Goal: Communication & Community: Ask a question

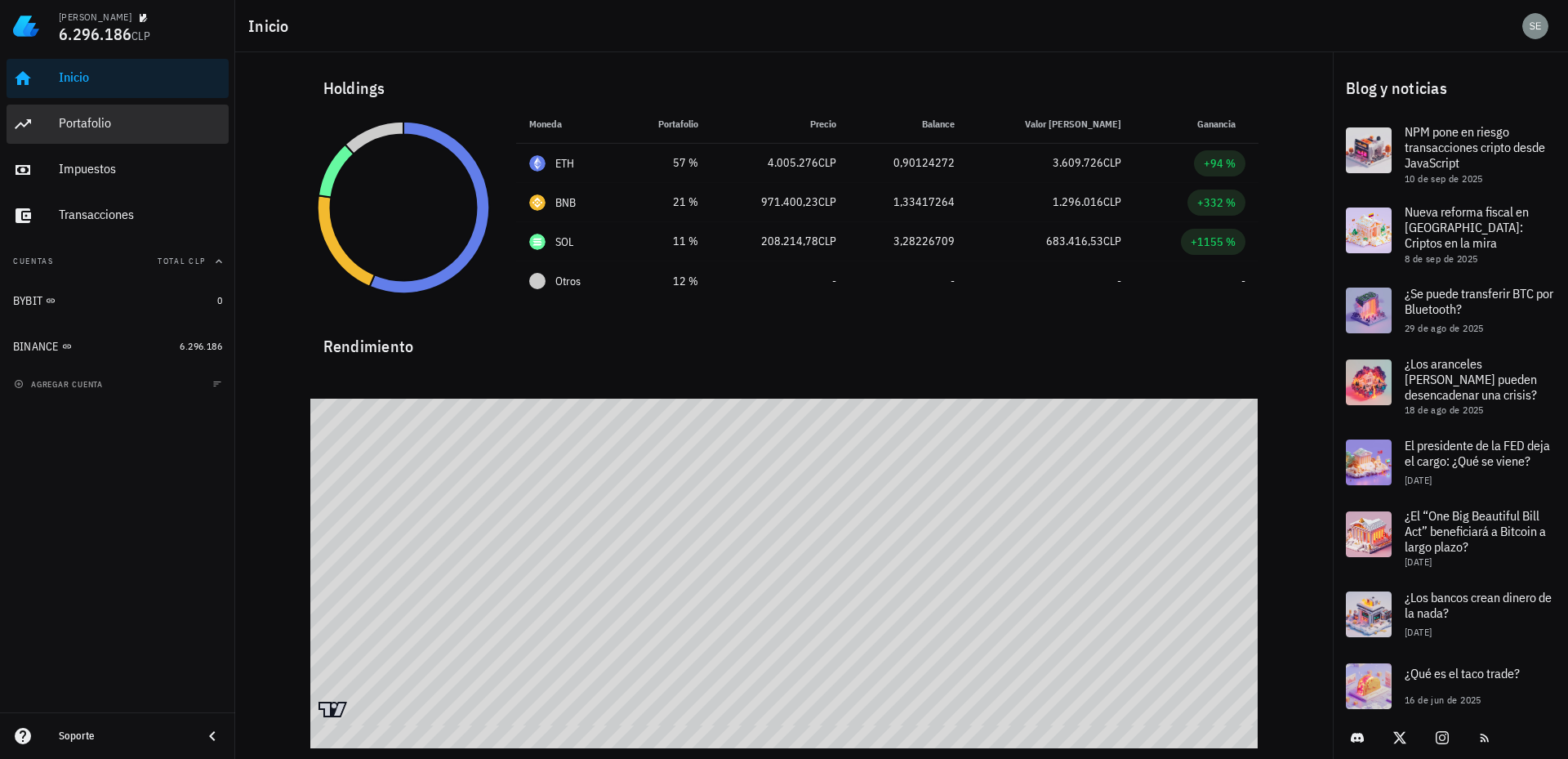
click at [88, 120] on div "Portafolio" at bounding box center [141, 123] width 164 height 16
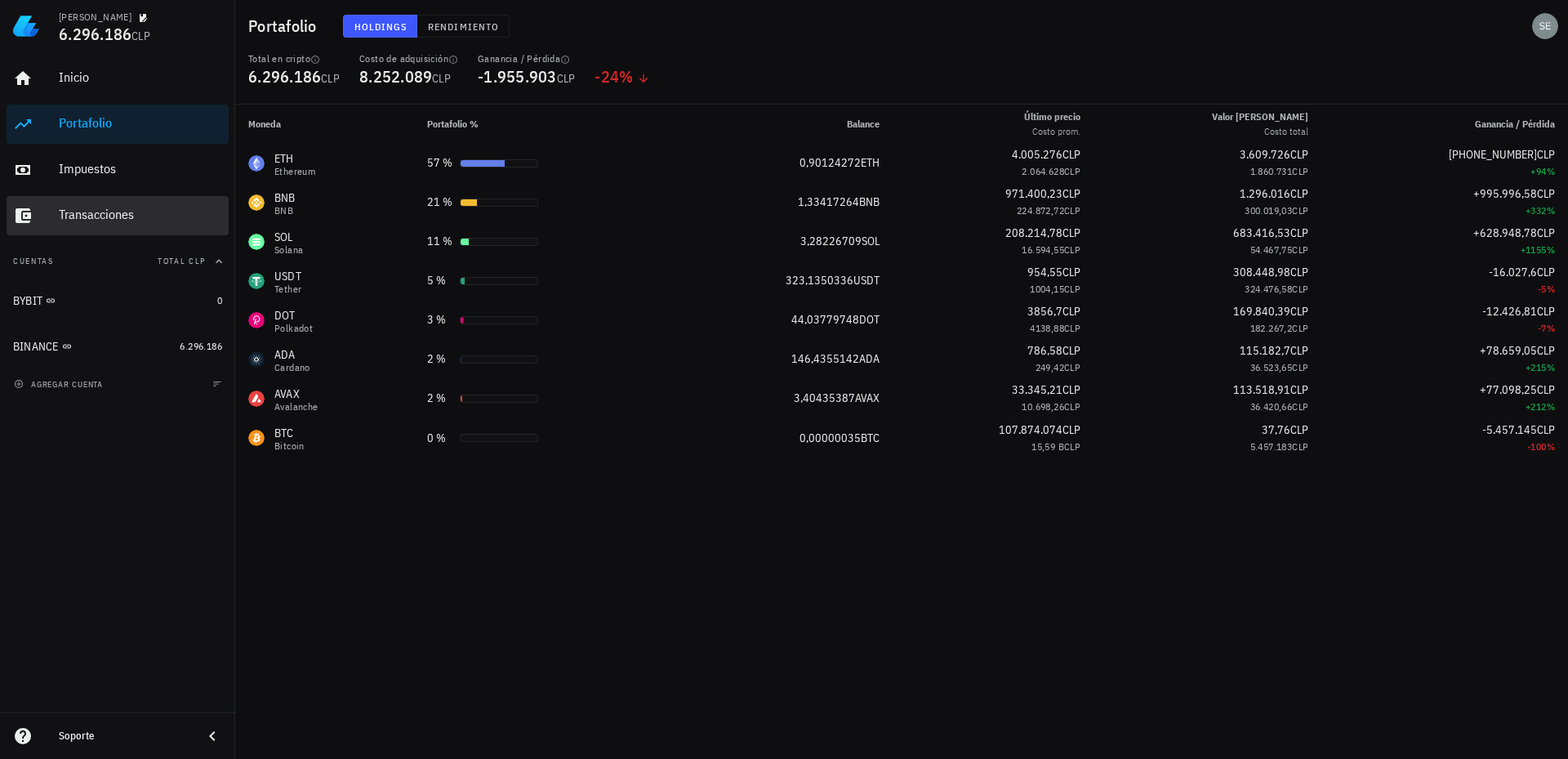
click at [96, 216] on div "Transacciones" at bounding box center [141, 214] width 164 height 16
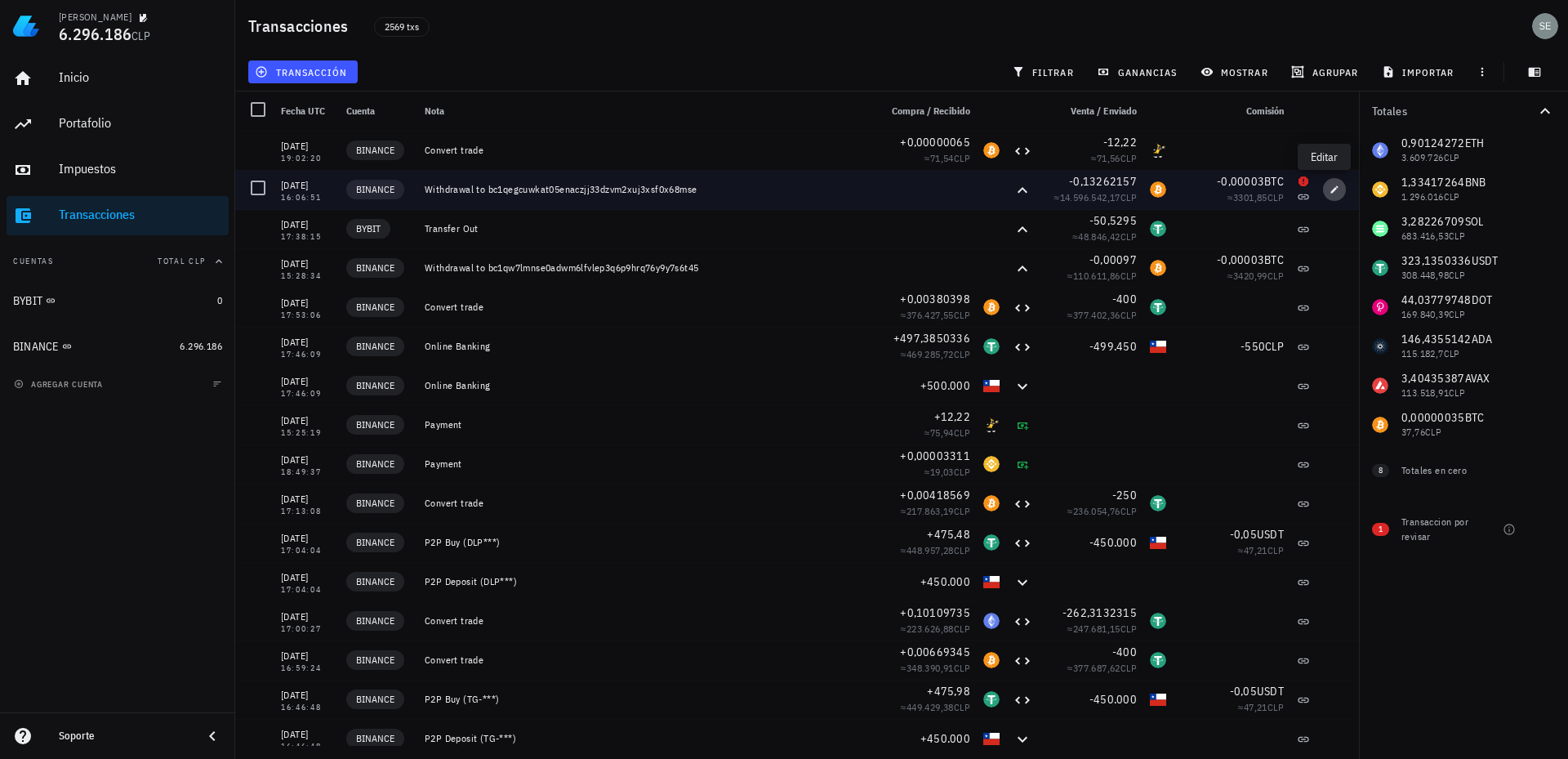
click at [1330, 190] on icon "button" at bounding box center [1334, 189] width 10 height 10
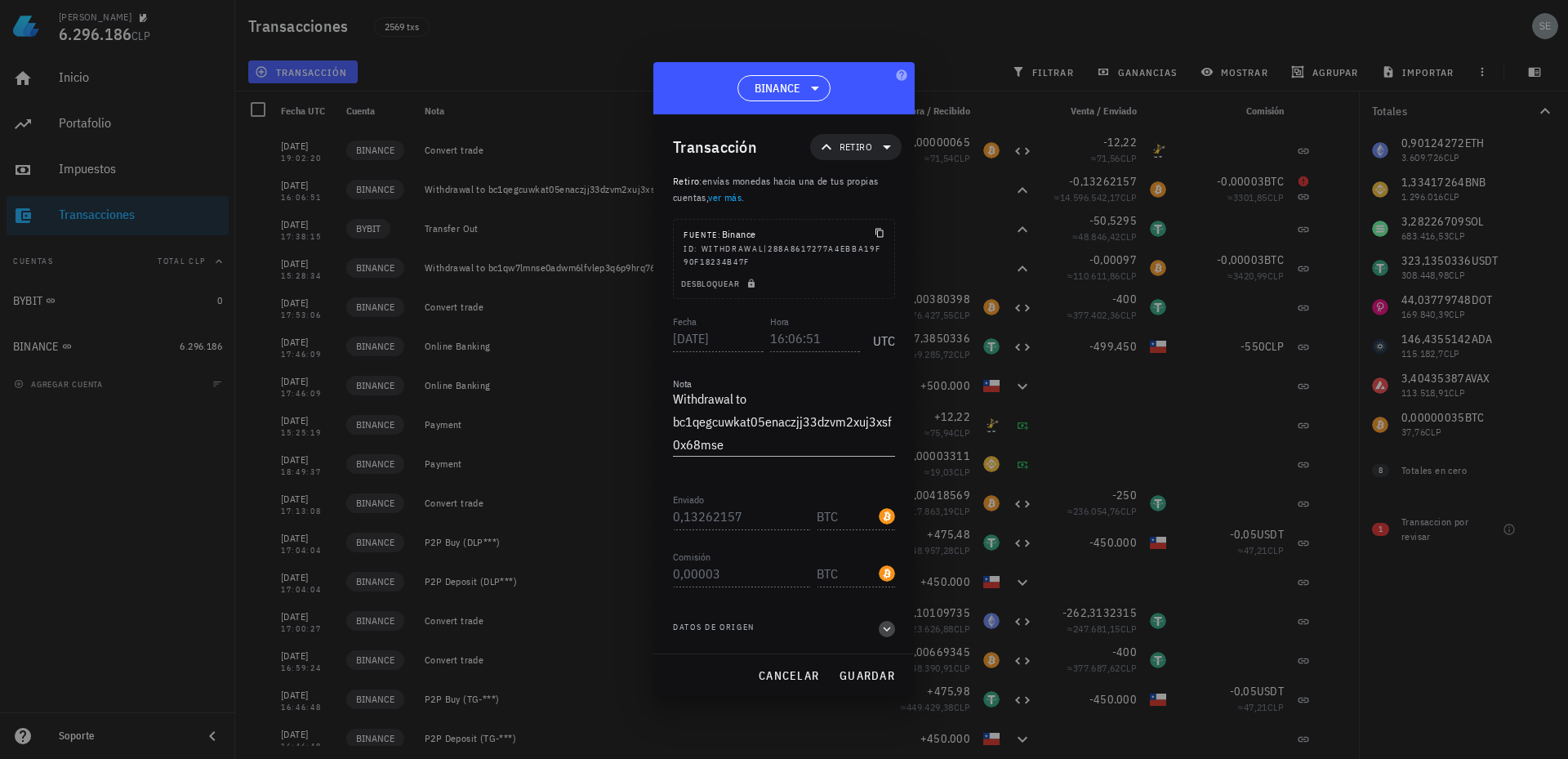
click at [887, 626] on icon "button" at bounding box center [887, 629] width 15 height 19
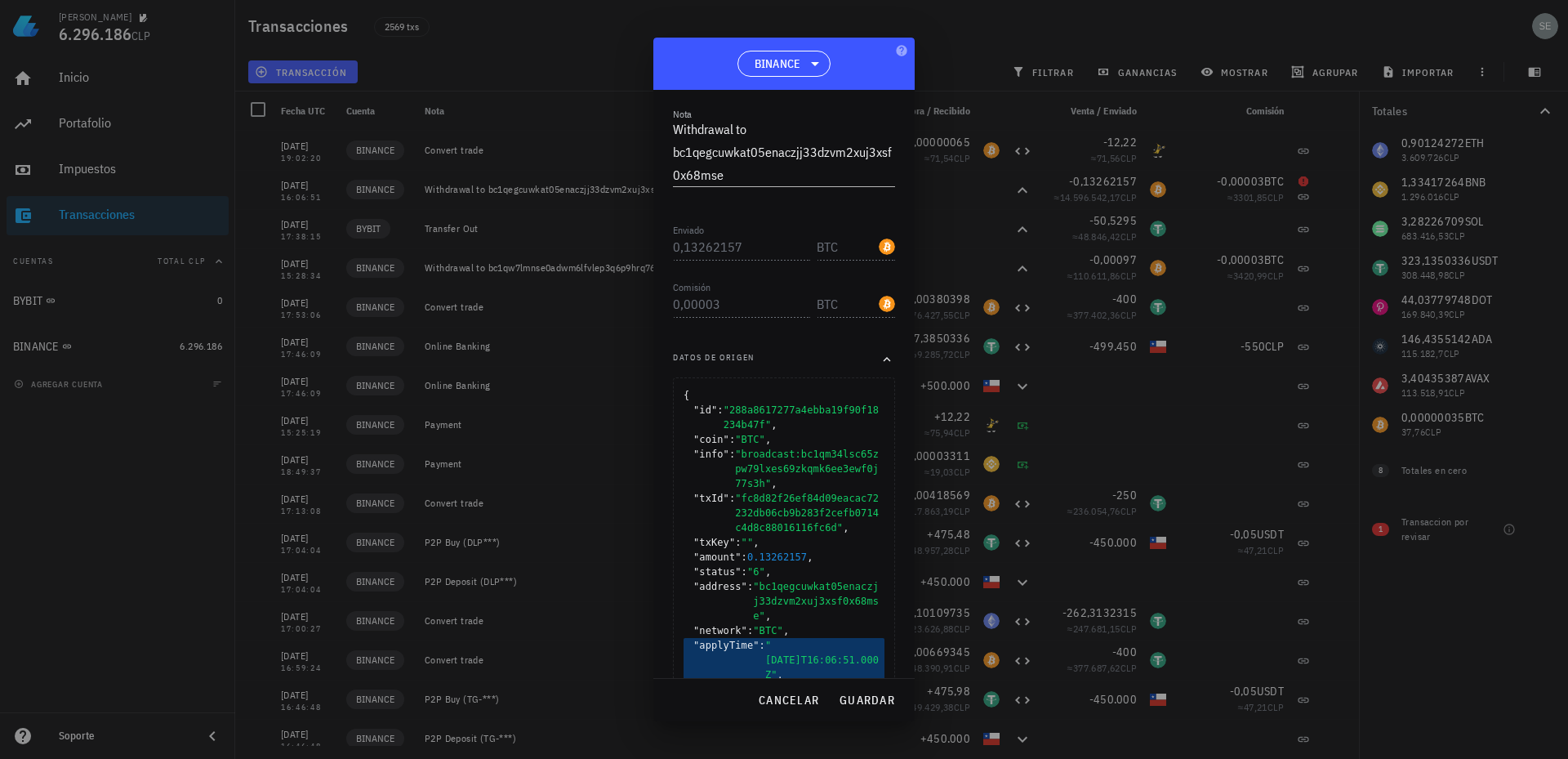
scroll to position [379, 0]
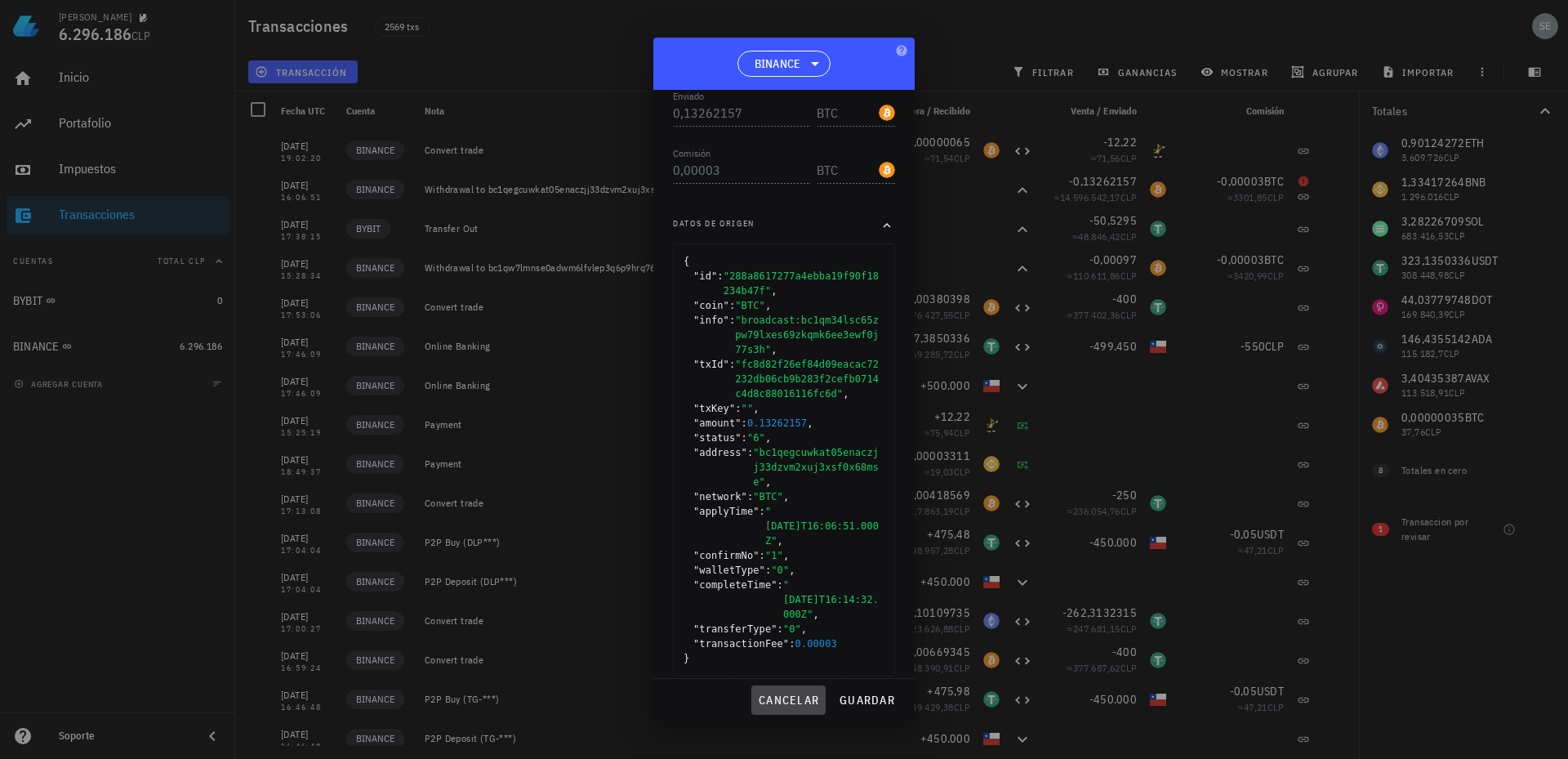
click at [789, 695] on span "cancelar" at bounding box center [788, 700] width 61 height 15
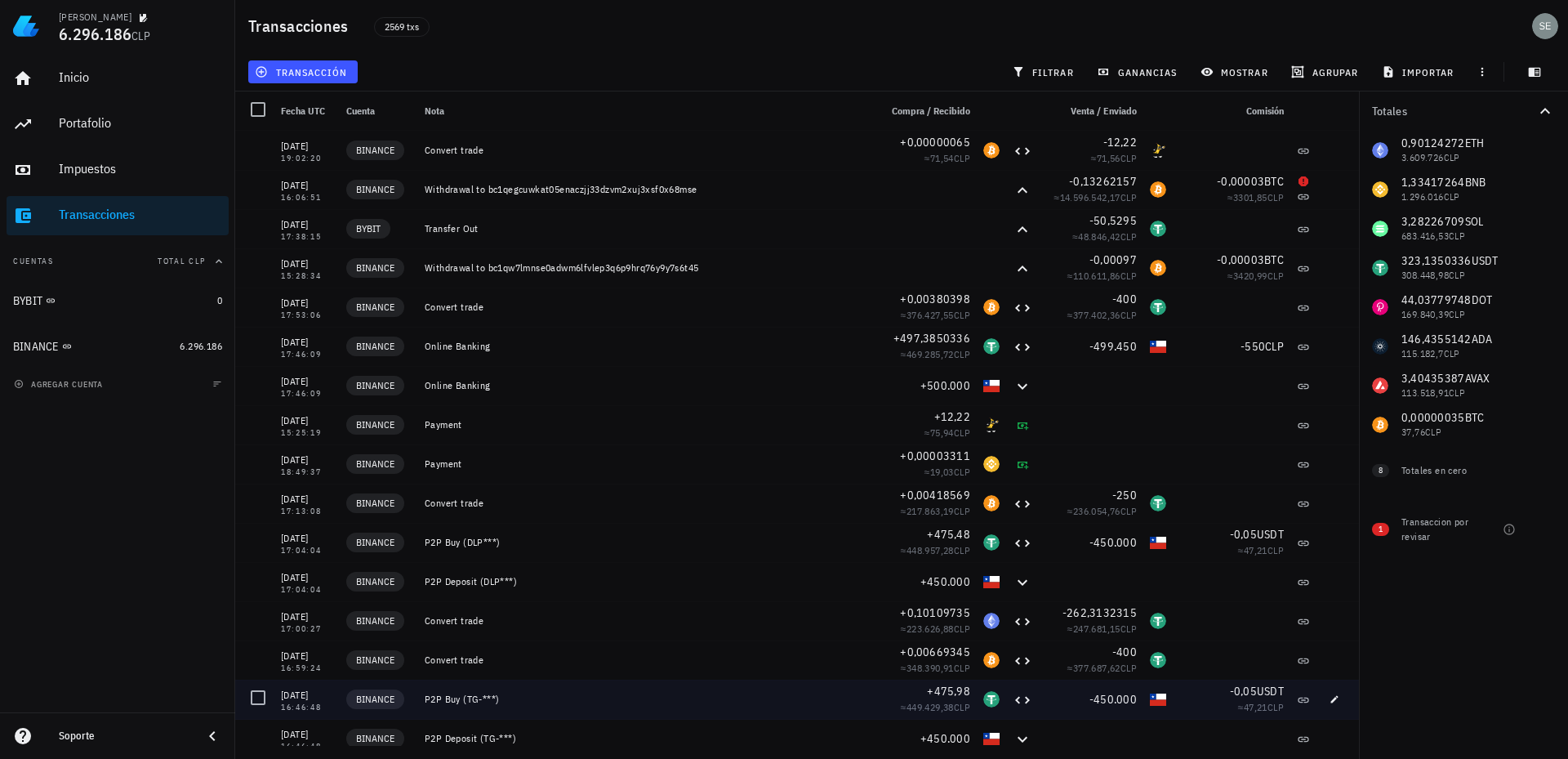
scroll to position [0, 0]
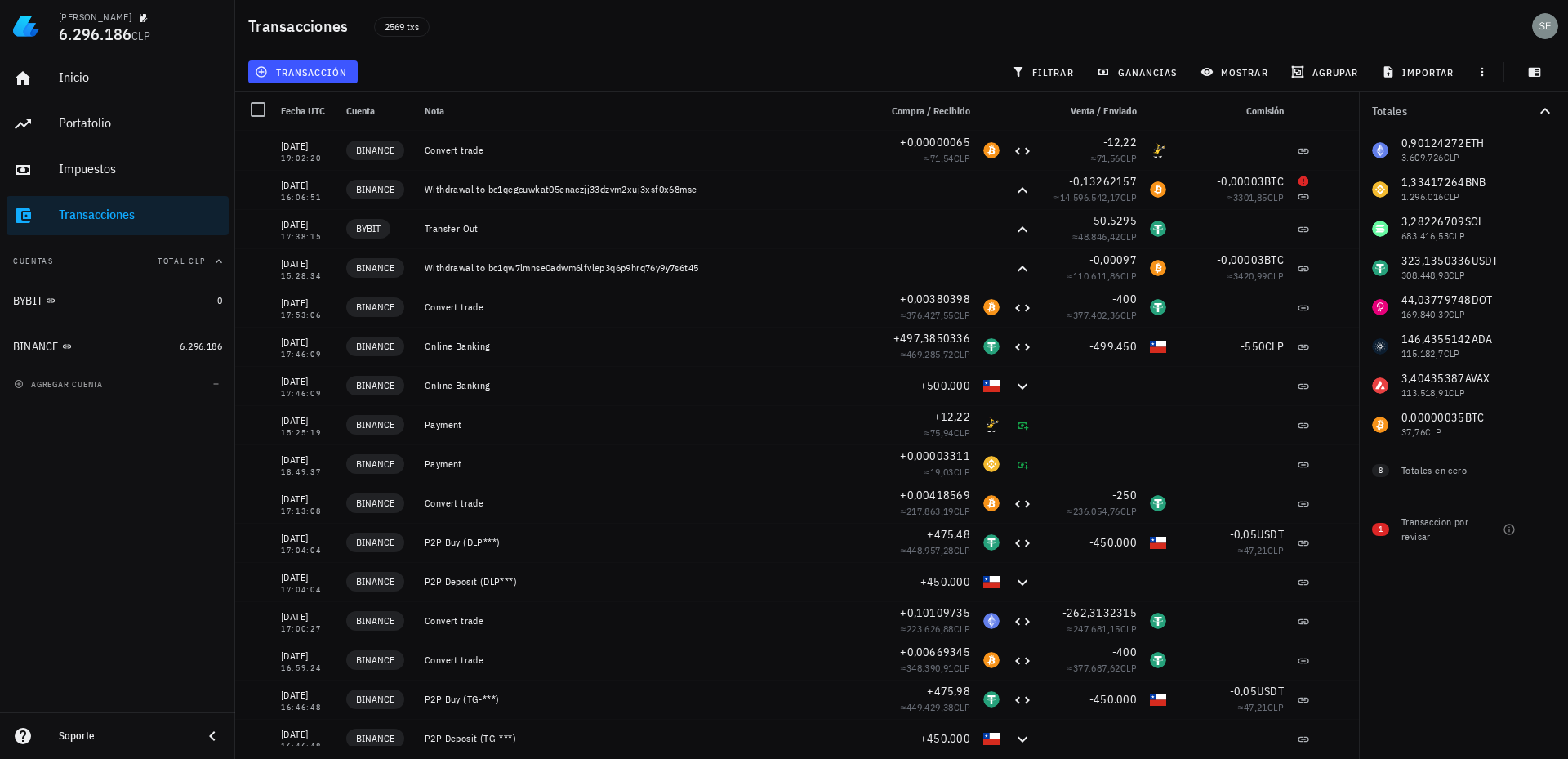
click at [73, 736] on div "Soporte" at bounding box center [124, 736] width 131 height 13
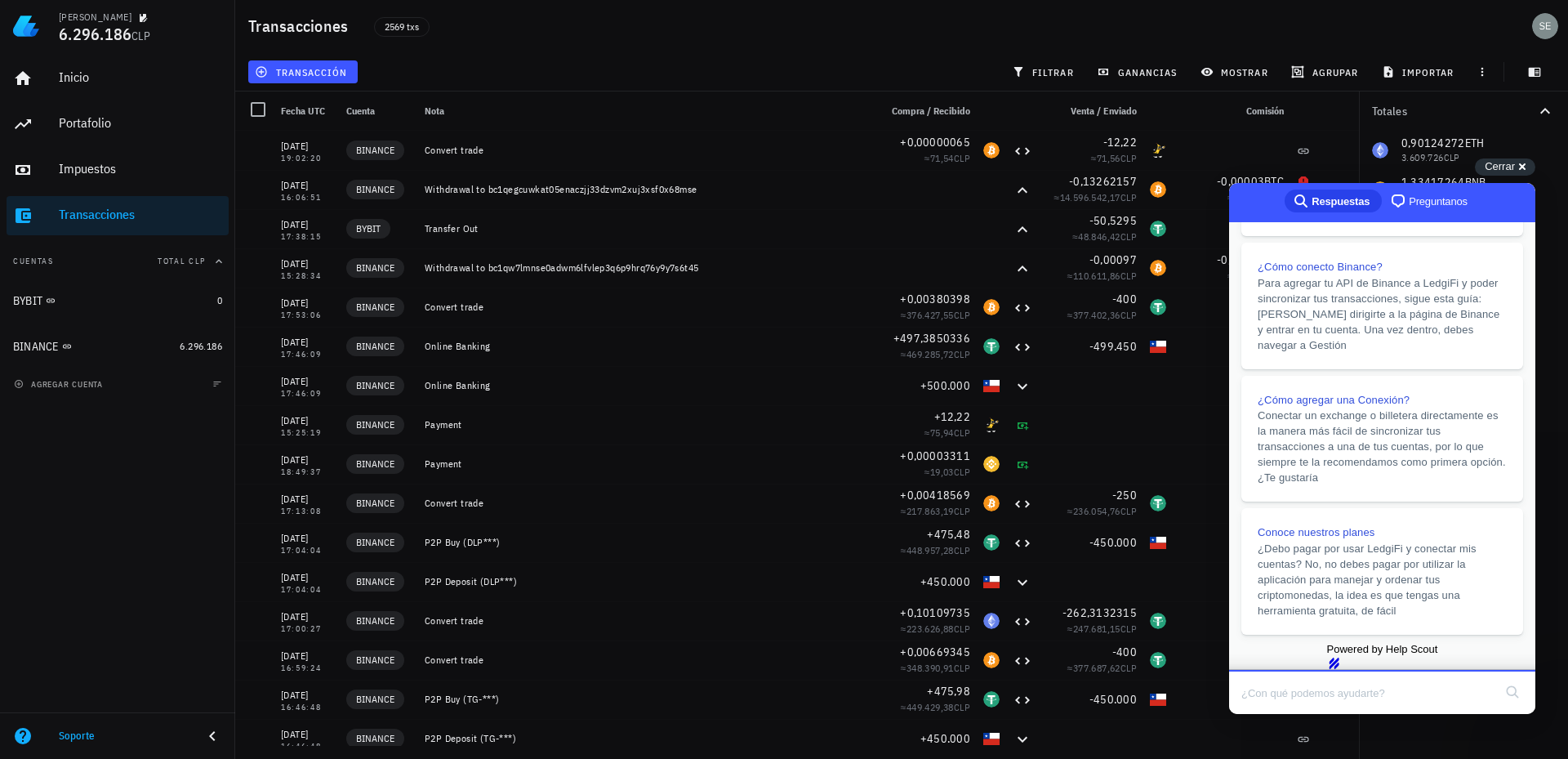
scroll to position [346, 0]
click at [1245, 694] on input "Search Doc articles" at bounding box center [1367, 692] width 252 height 34
type input "Balance negativo"
click button "search" at bounding box center [1513, 691] width 26 height 26
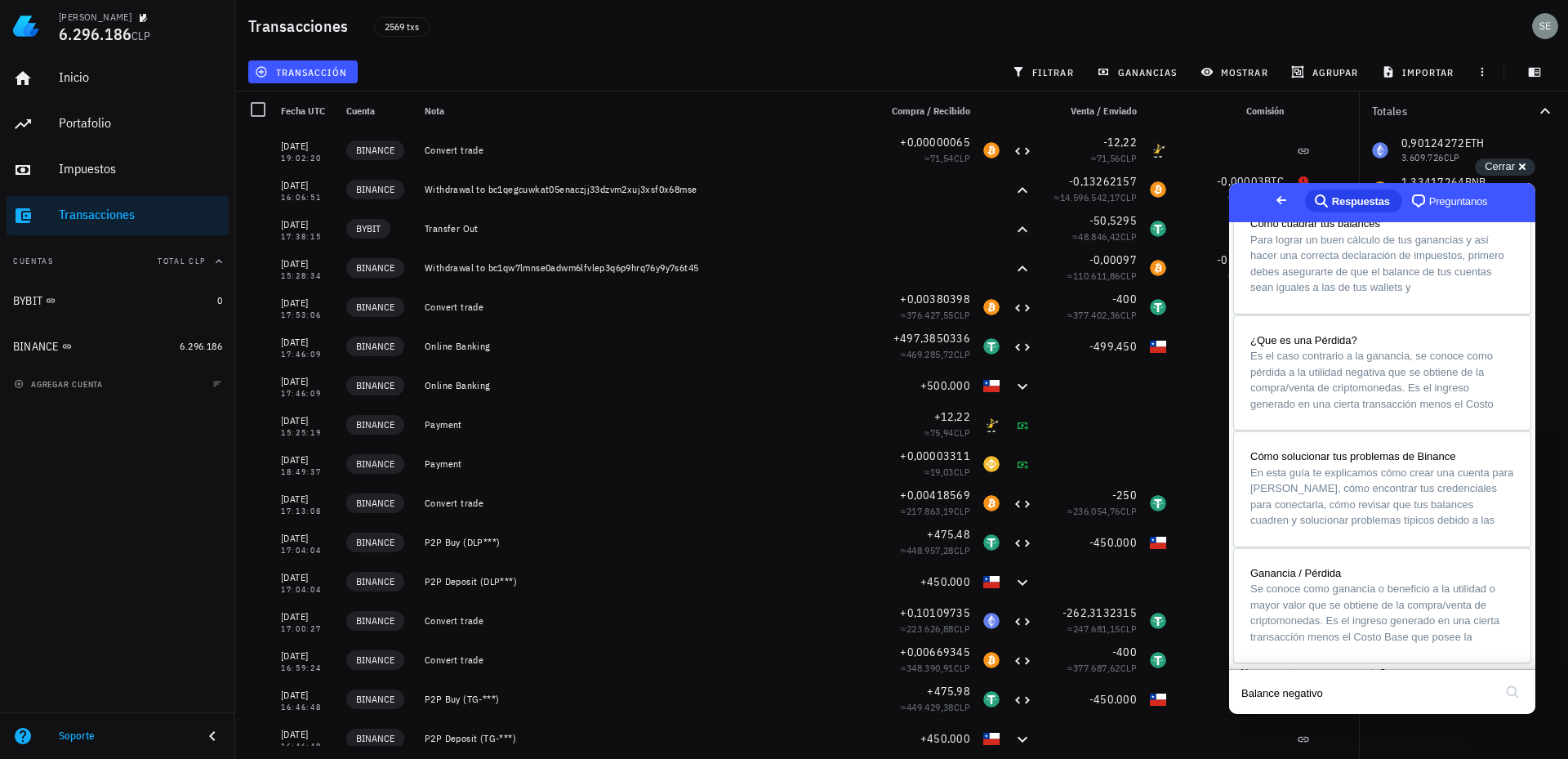
scroll to position [1023, 0]
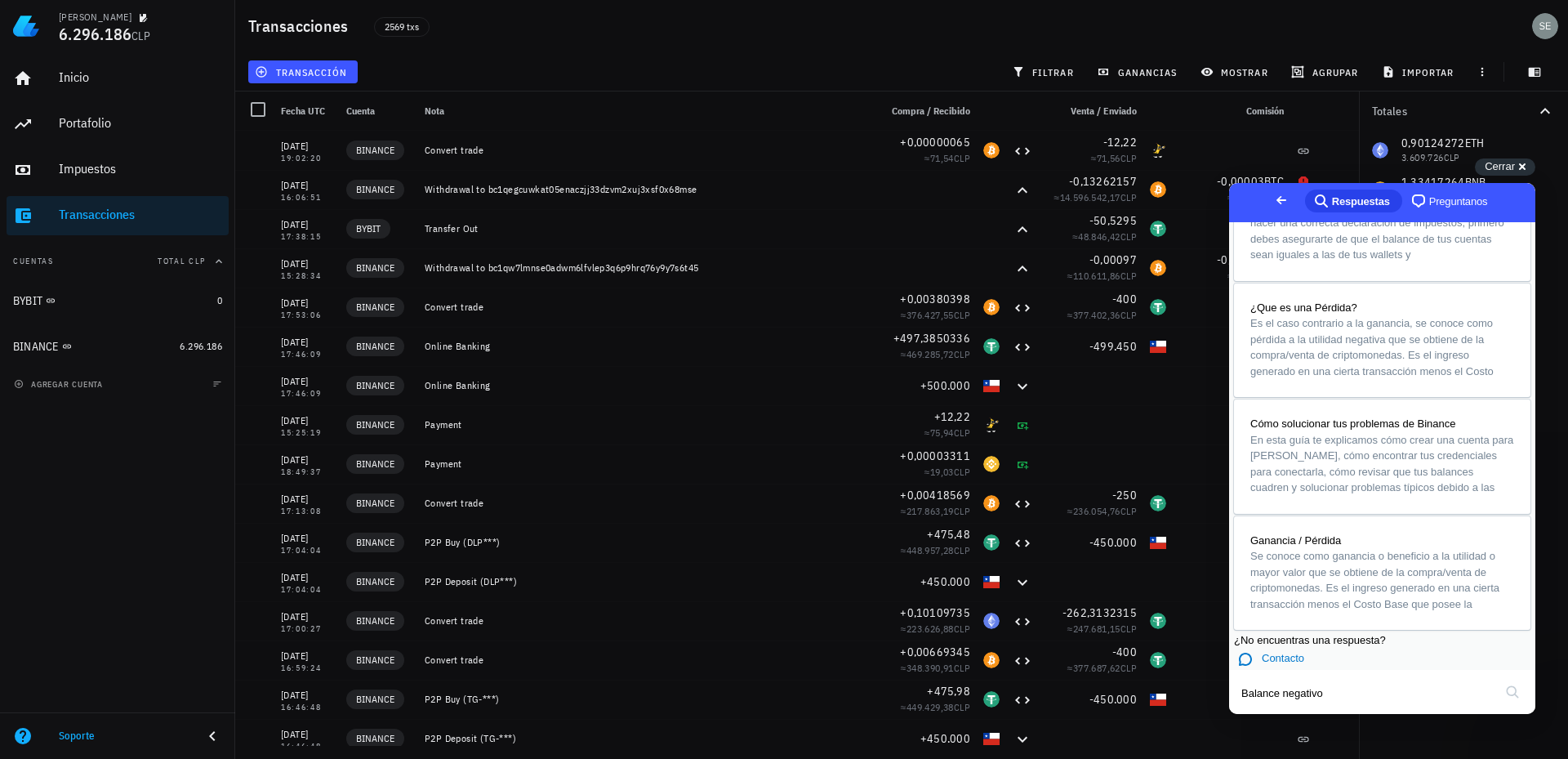
drag, startPoint x: 1531, startPoint y: 234, endPoint x: 2792, endPoint y: 763, distance: 1367.5
click at [1297, 652] on span "Contacto" at bounding box center [1283, 658] width 43 height 13
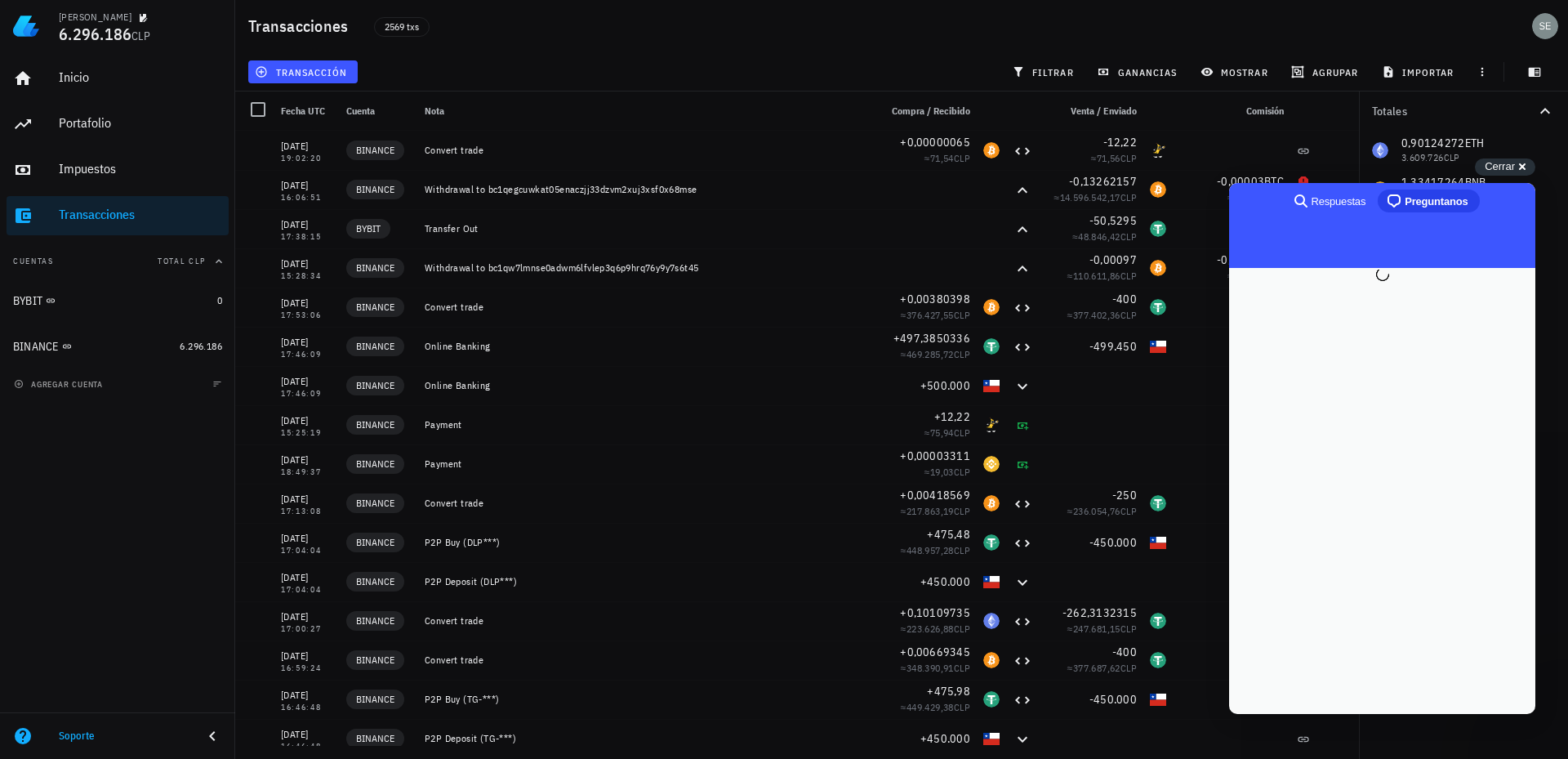
scroll to position [0, 0]
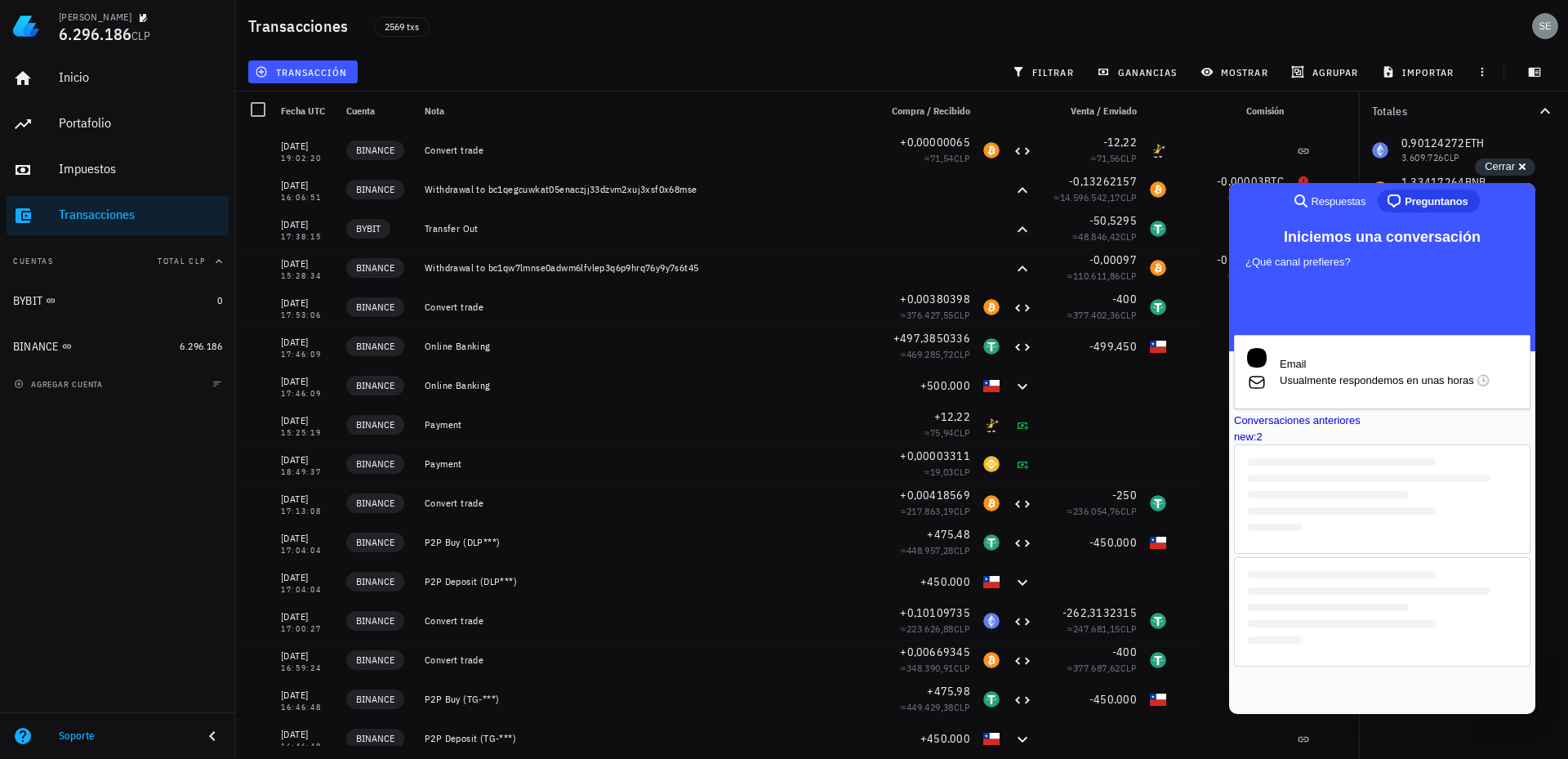
click at [1459, 445] on div "new : 2" at bounding box center [1383, 437] width 297 height 16
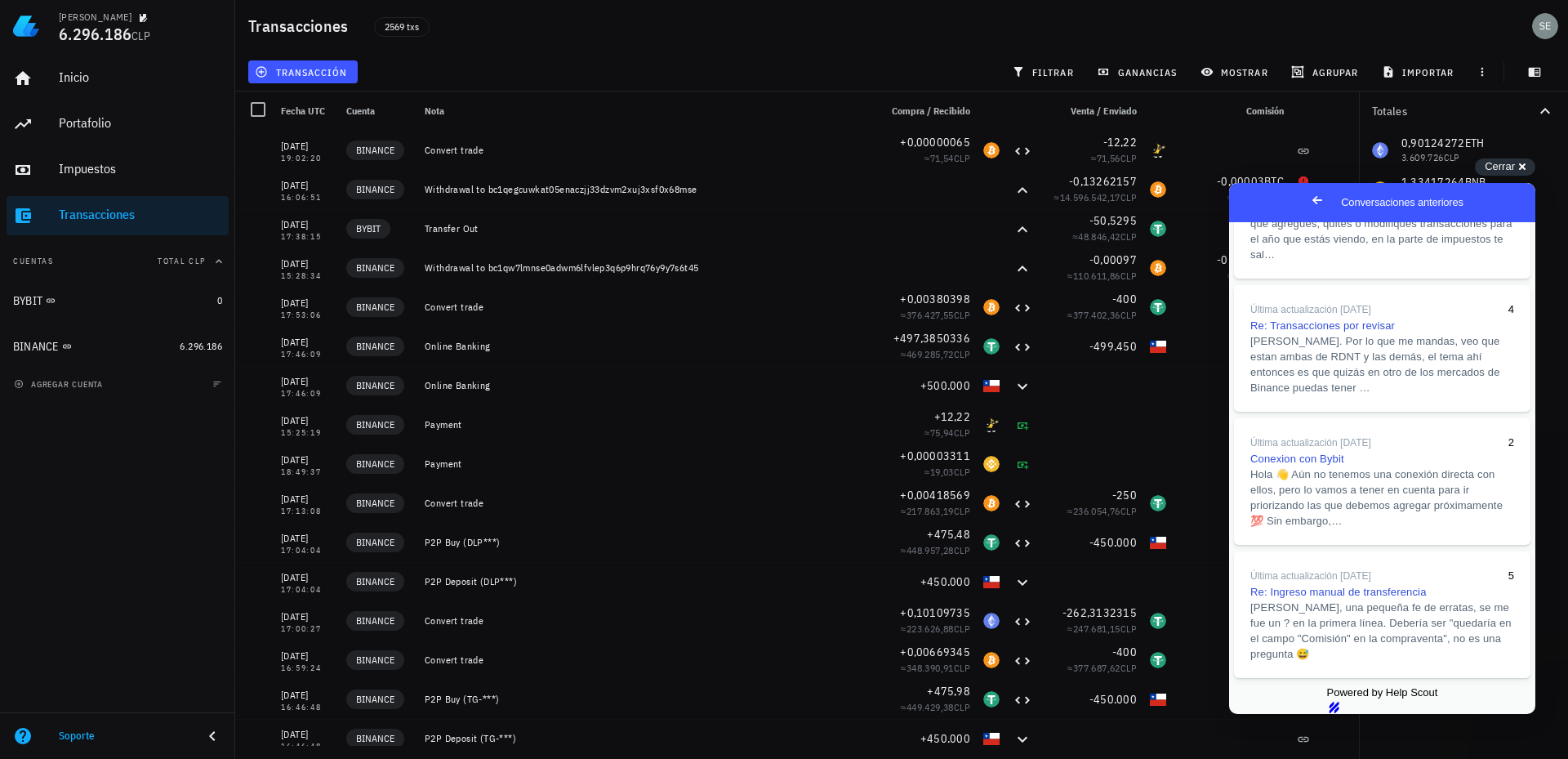
scroll to position [689, 0]
click at [1362, 600] on span "[PERSON_NAME], una pequeña fe de erratas, se me fue un ? en la primera línea. D…" at bounding box center [1381, 629] width 262 height 59
click at [1260, 715] on button "Close" at bounding box center [1244, 726] width 29 height 21
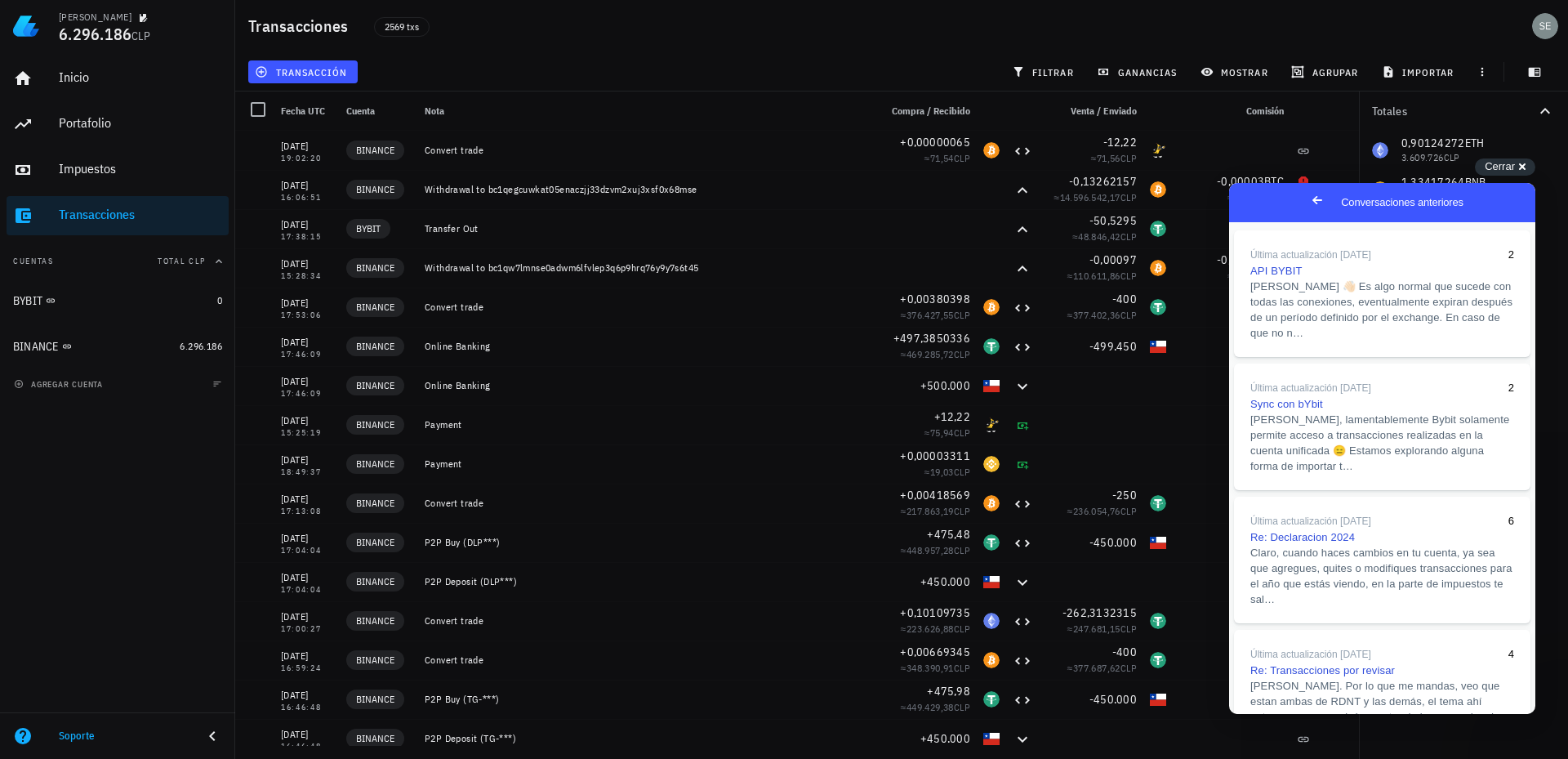
click at [1307, 201] on span "Go back" at bounding box center [1317, 200] width 19 height 19
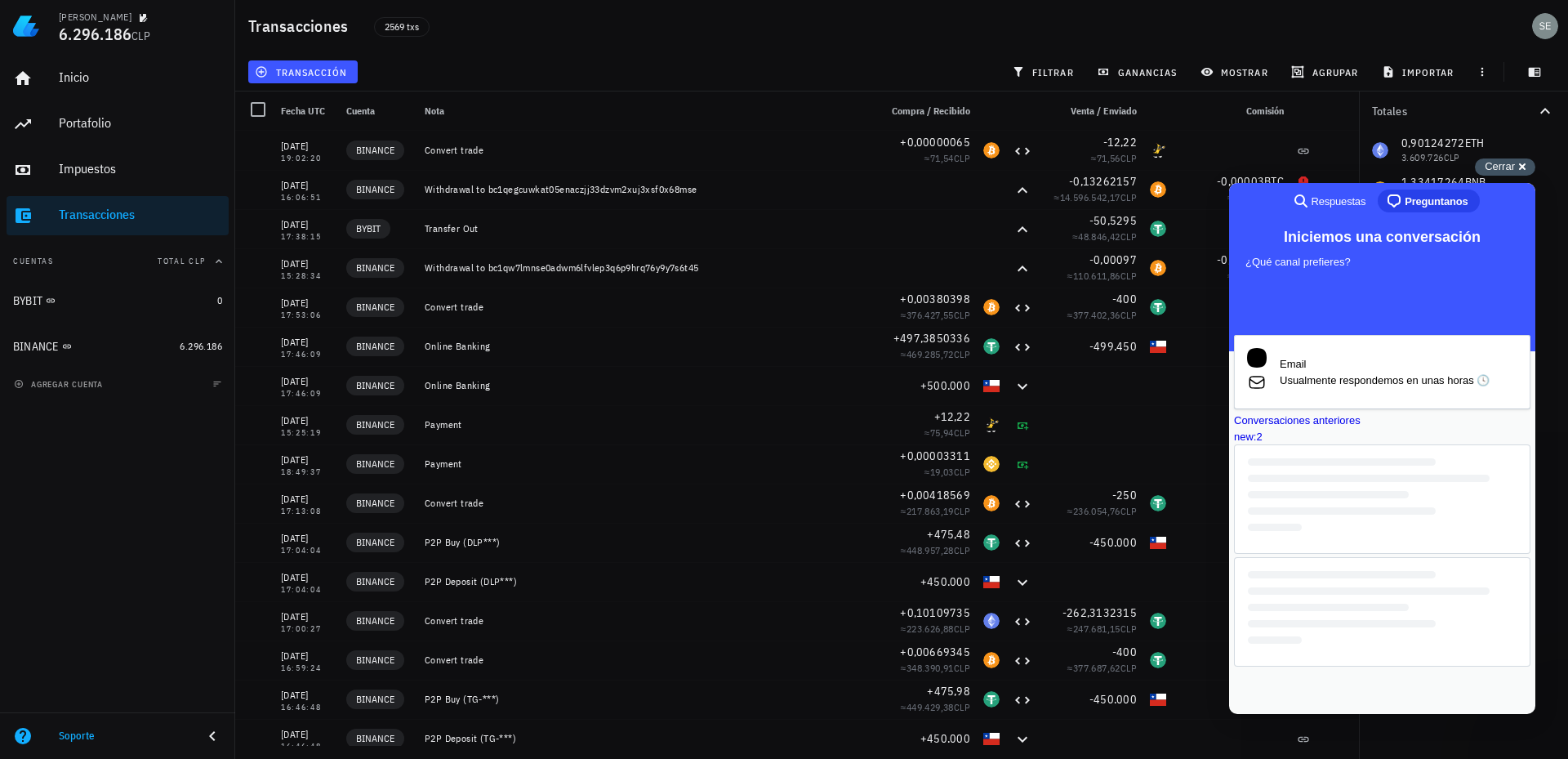
click at [1510, 170] on span "Cerrar" at bounding box center [1499, 166] width 30 height 13
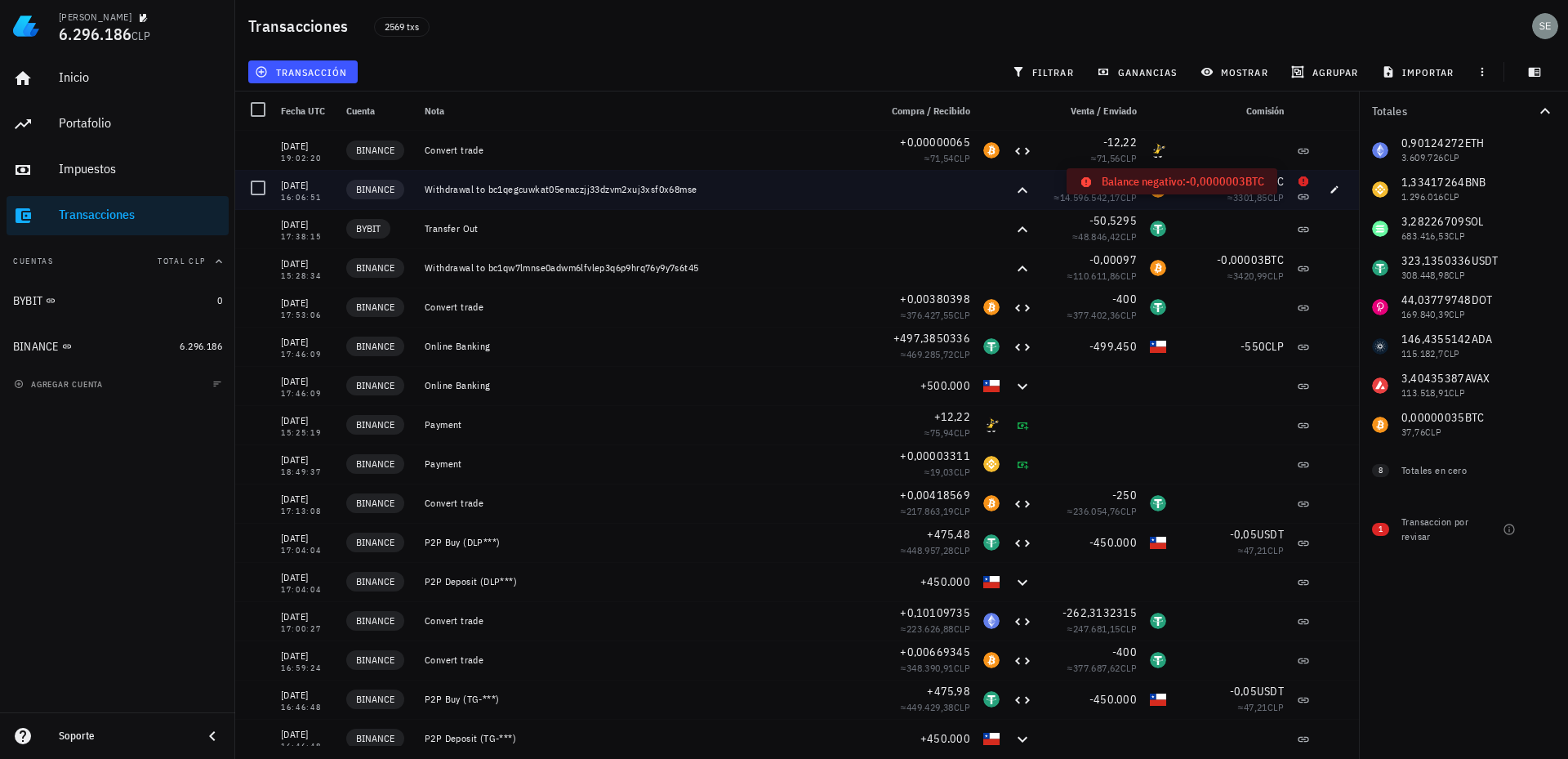
click at [1299, 181] on icon at bounding box center [1303, 181] width 10 height 10
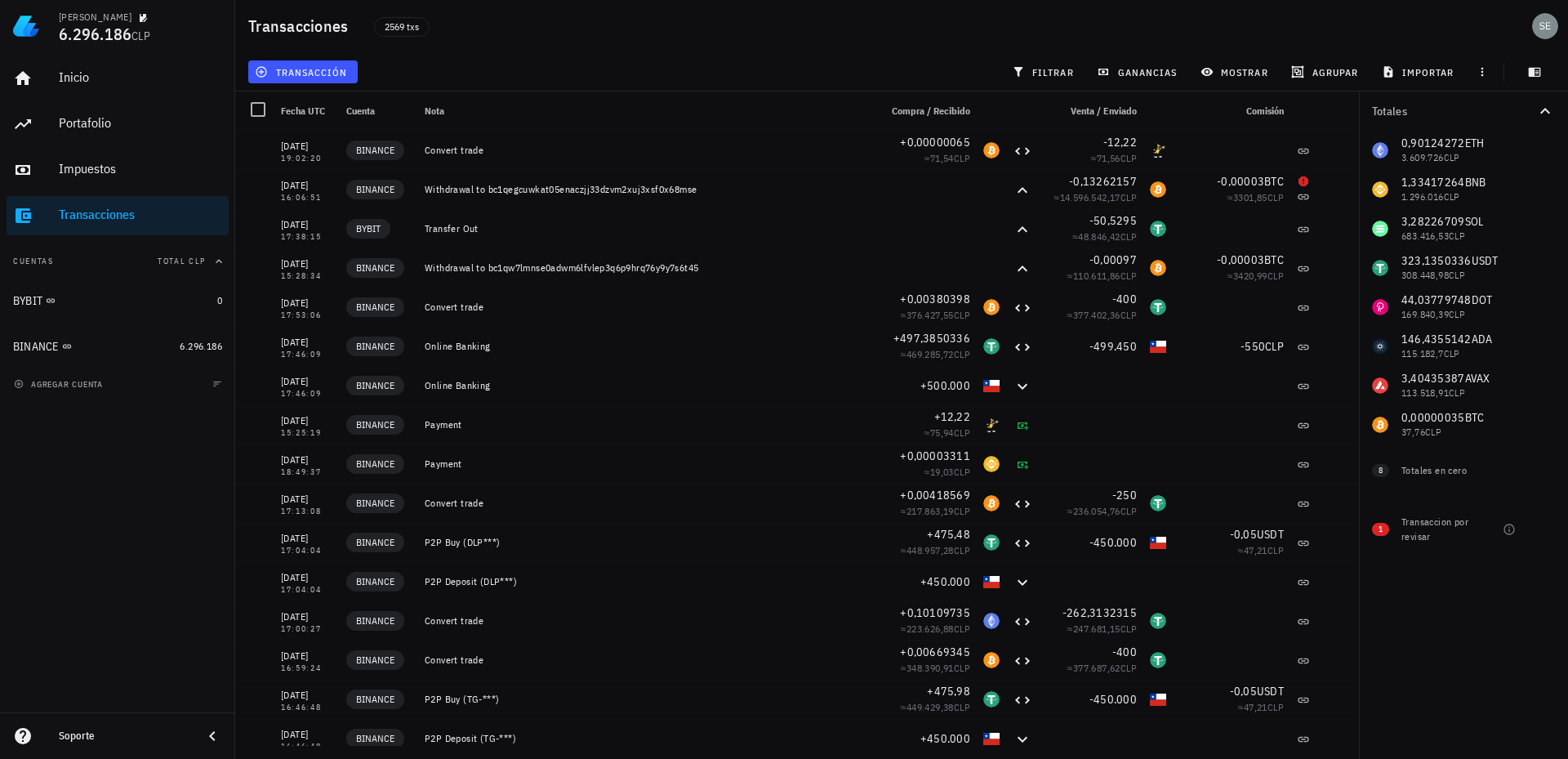
click at [22, 736] on icon at bounding box center [22, 736] width 16 height 16
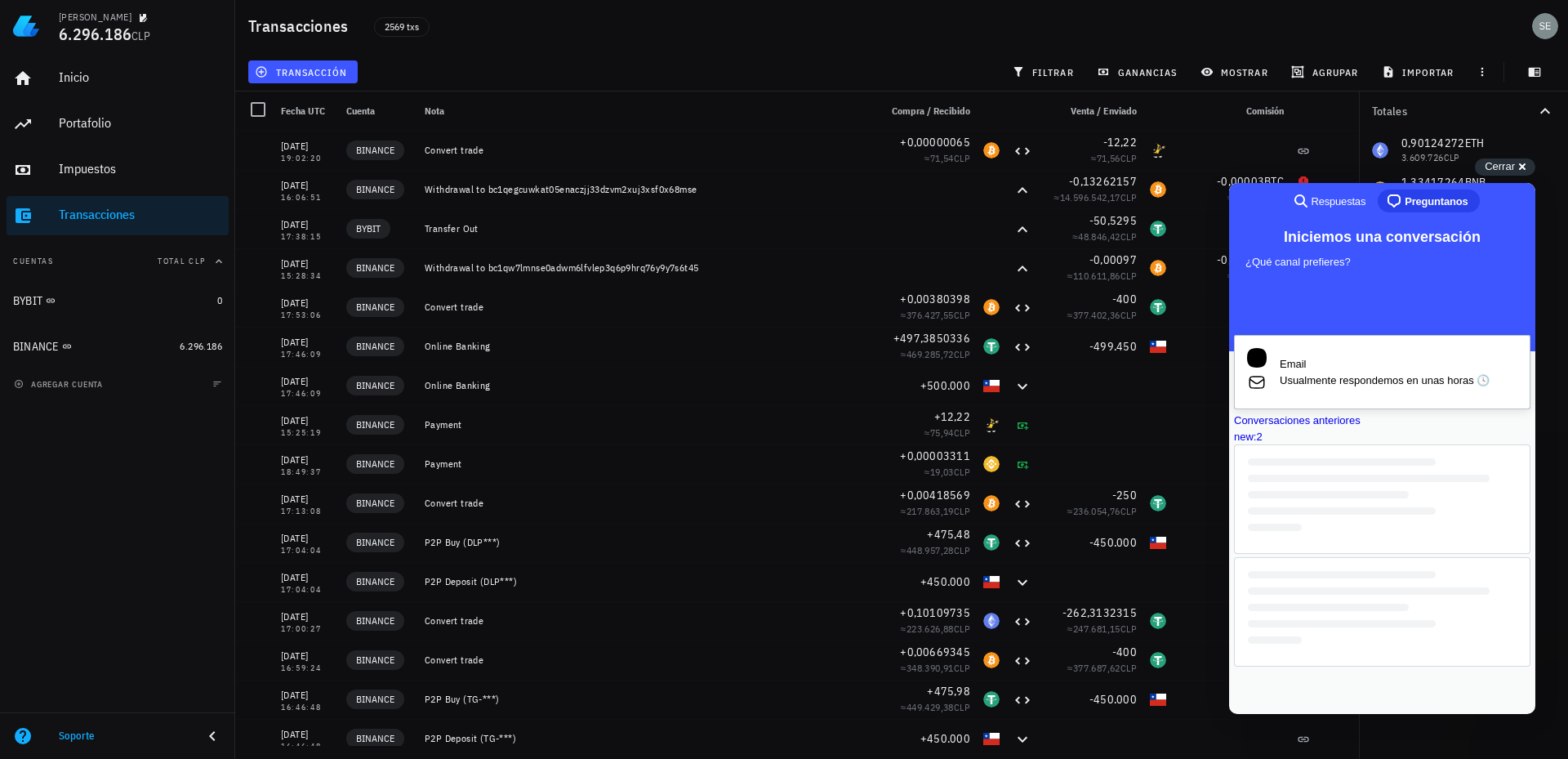
click at [1370, 380] on span "Usualmente respondemos en unas horas 🕓" at bounding box center [1398, 380] width 237 height 16
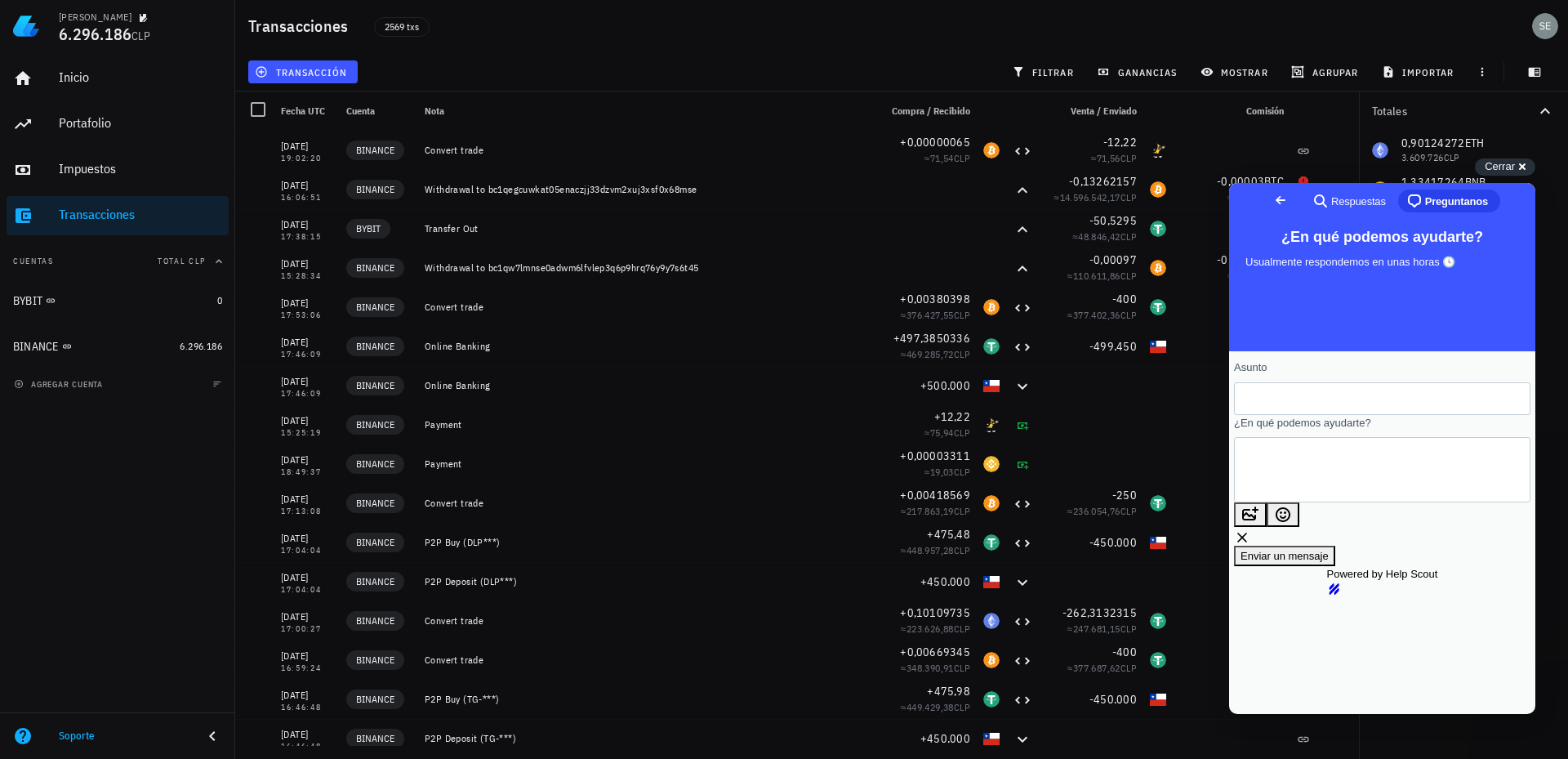
click at [1262, 403] on div "Contact form" at bounding box center [1383, 398] width 297 height 33
click at [1302, 403] on input "Asunto" at bounding box center [1382, 398] width 270 height 29
type input "Balance Negativo"
click at [1288, 465] on textarea "¿En qué podemos ayudarte?" at bounding box center [1321, 470] width 148 height 63
type textarea "H"
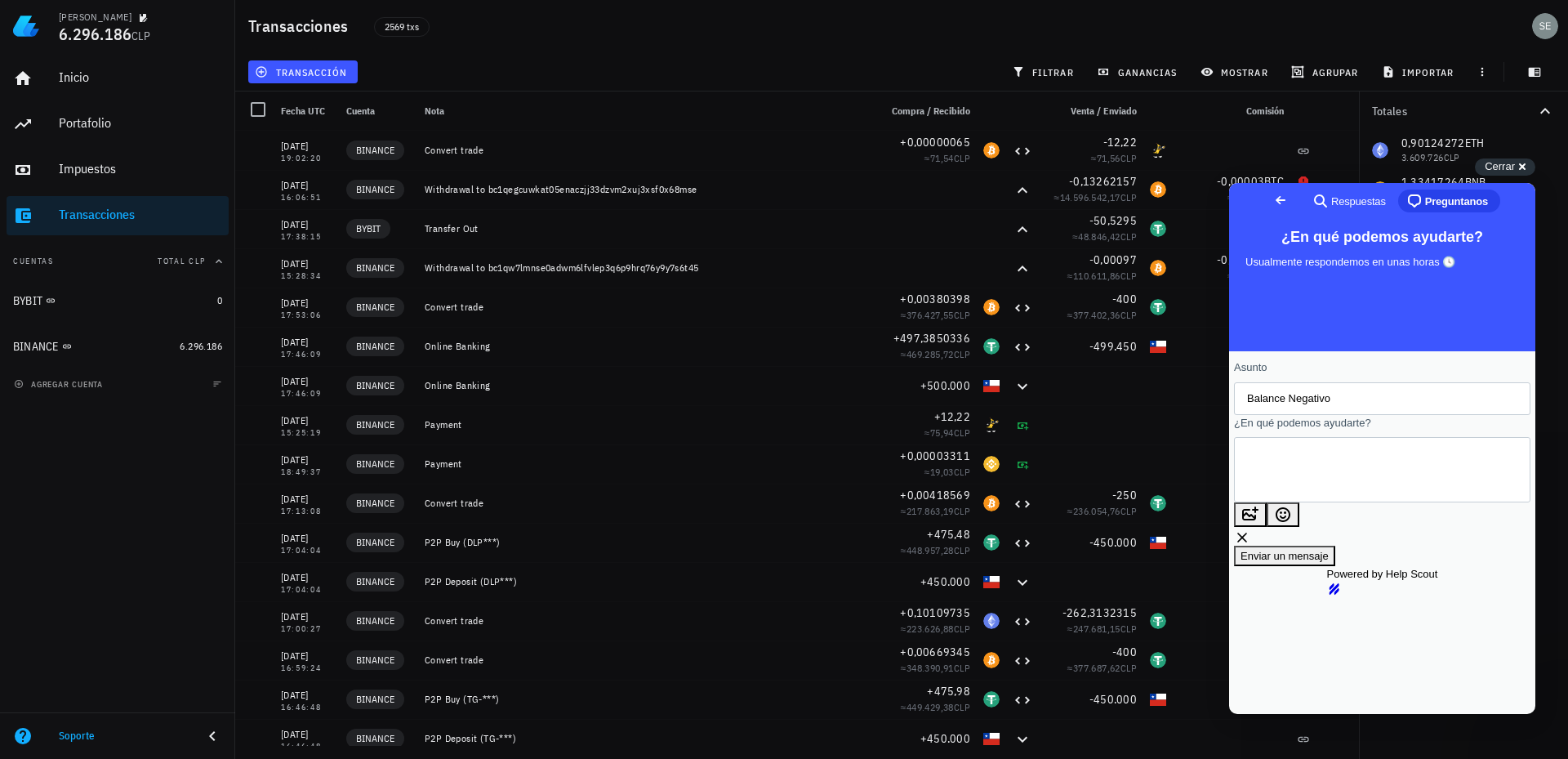
drag, startPoint x: 1326, startPoint y: 469, endPoint x: 1292, endPoint y: 465, distance: 34.2
click at [1292, 465] on textarea "Hola, hice" at bounding box center [1321, 470] width 148 height 63
paste textarea "retirar cripto de Binance a tu billetera Ledger"
click at [1317, 465] on textarea "Hola, retirar cripto de Binance a tu billetera Ledger" at bounding box center [1300, 477] width 105 height 63
click at [1349, 464] on textarea "Hola, retiré cripto de Binance a tu billetera Ledger" at bounding box center [1300, 477] width 106 height 63
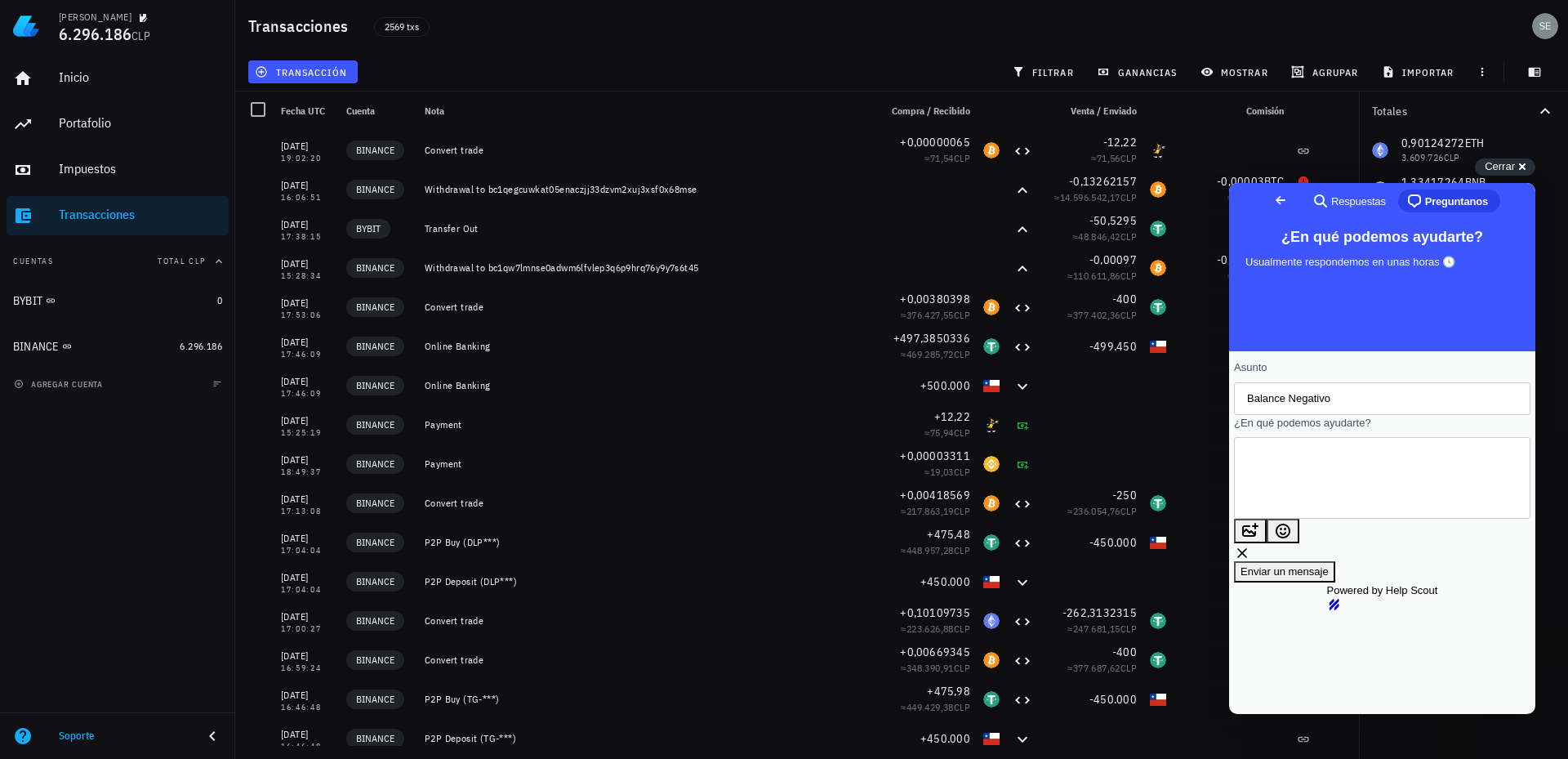
click at [1343, 466] on textarea "Hola, retiré cripto (Bitcoin) de Binance a tu billetera Ledger" at bounding box center [1295, 477] width 96 height 63
click at [1342, 482] on textarea "Hola, retiré cripto (Bitcoin) de Binance a mi billetera Ledger" at bounding box center [1295, 477] width 95 height 63
click at [1318, 462] on textarea "Hola, retiré cripto (Bitcoin) de Binance a mi billetera Ledger" at bounding box center [1295, 477] width 95 height 63
click at [1334, 480] on textarea "Hola, retiré toda mi cripto (Bitcoin) de Binance a mi billetera Ledger" at bounding box center [1291, 477] width 87 height 63
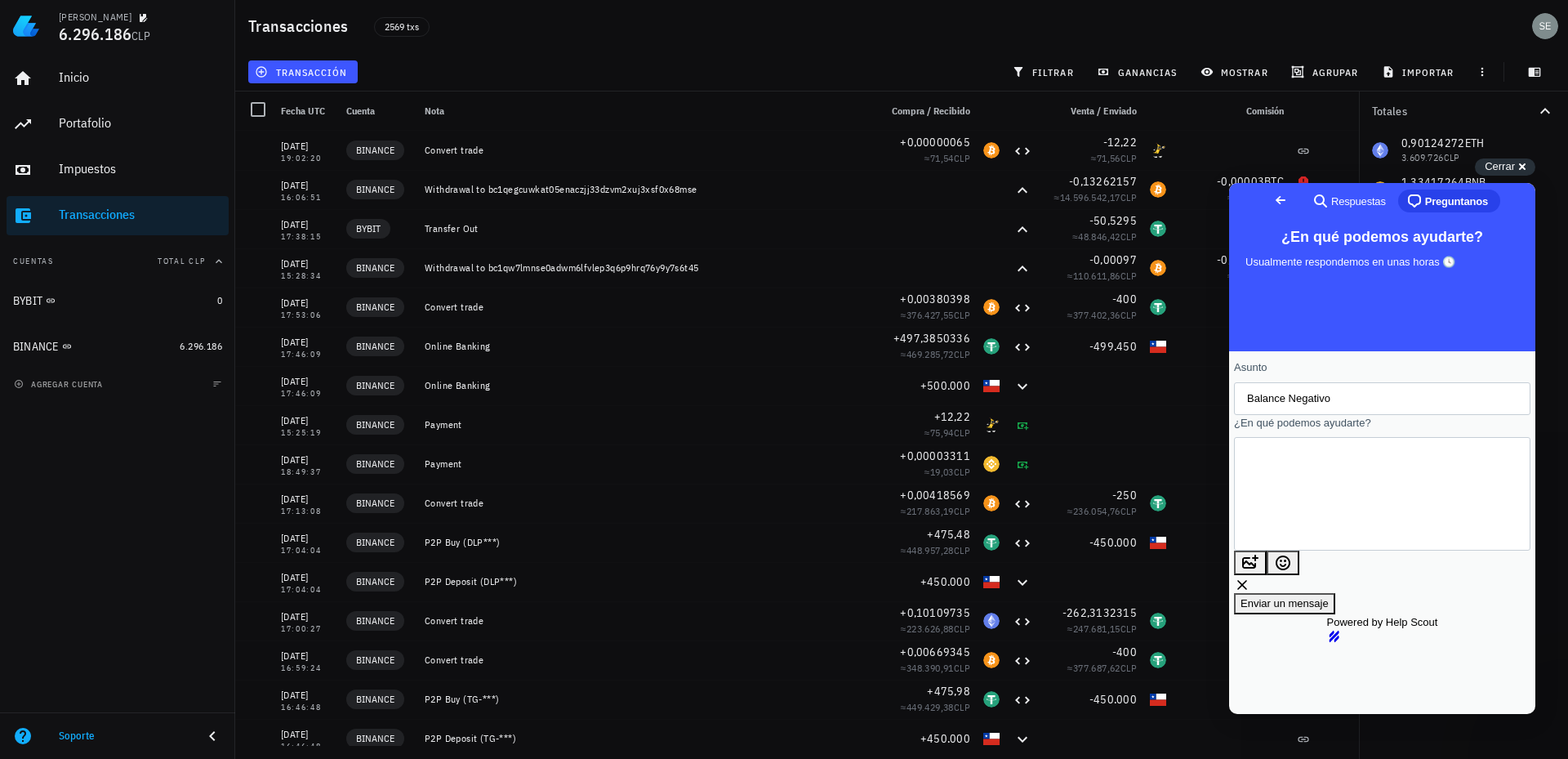
click at [1294, 504] on textarea "Hola, retiré toda mi cripto (Bitcoin) de Binance a mi billetera Ledger. Y ahora…" at bounding box center [1270, 493] width 47 height 63
click at [1294, 487] on textarea "Hola, retiré toda mi cripto (Bitcoin) de Binance a mi billetera Ledger. Y ahora…" at bounding box center [1270, 493] width 47 height 63
click at [1293, 512] on textarea "Hola, retiré toda mi cripto (Bitcoin) de Binance a mi billetera Ledger. Y ahora…" at bounding box center [1270, 501] width 46 height 77
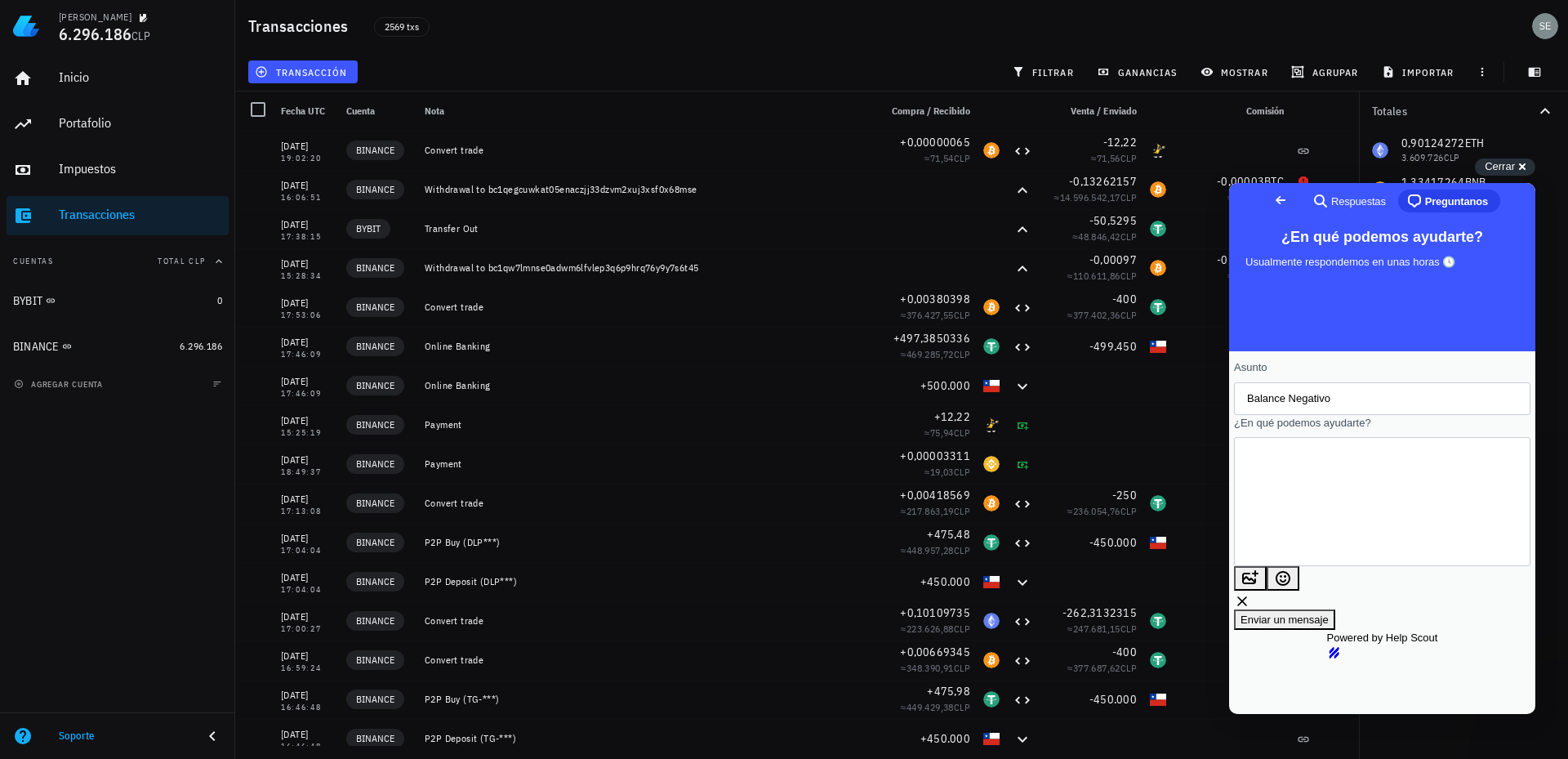
click at [1283, 470] on textarea "Hola, retiré toda mi cripto (Bitcoin) de Binance a mi billetera Ledger. Y ahora…" at bounding box center [1265, 502] width 36 height 91
click at [1283, 471] on textarea "Hola, retiré toda mi cripto (Bitcoin) de Binance a mi billetera Ledger. Y ahora…" at bounding box center [1265, 502] width 36 height 91
click at [1283, 472] on textarea "Hola, retiré toda mi cripto (Bitcoin) de Binance a mi billetera Ledger. Y ahora…" at bounding box center [1265, 502] width 36 height 91
drag, startPoint x: 1363, startPoint y: 487, endPoint x: 1349, endPoint y: 490, distance: 14.3
click at [1282, 490] on textarea "Hola, retiré toda mi cripto (Bitcoin) de Binance a mi billetera Ledger. Y ahora…" at bounding box center [1265, 502] width 35 height 91
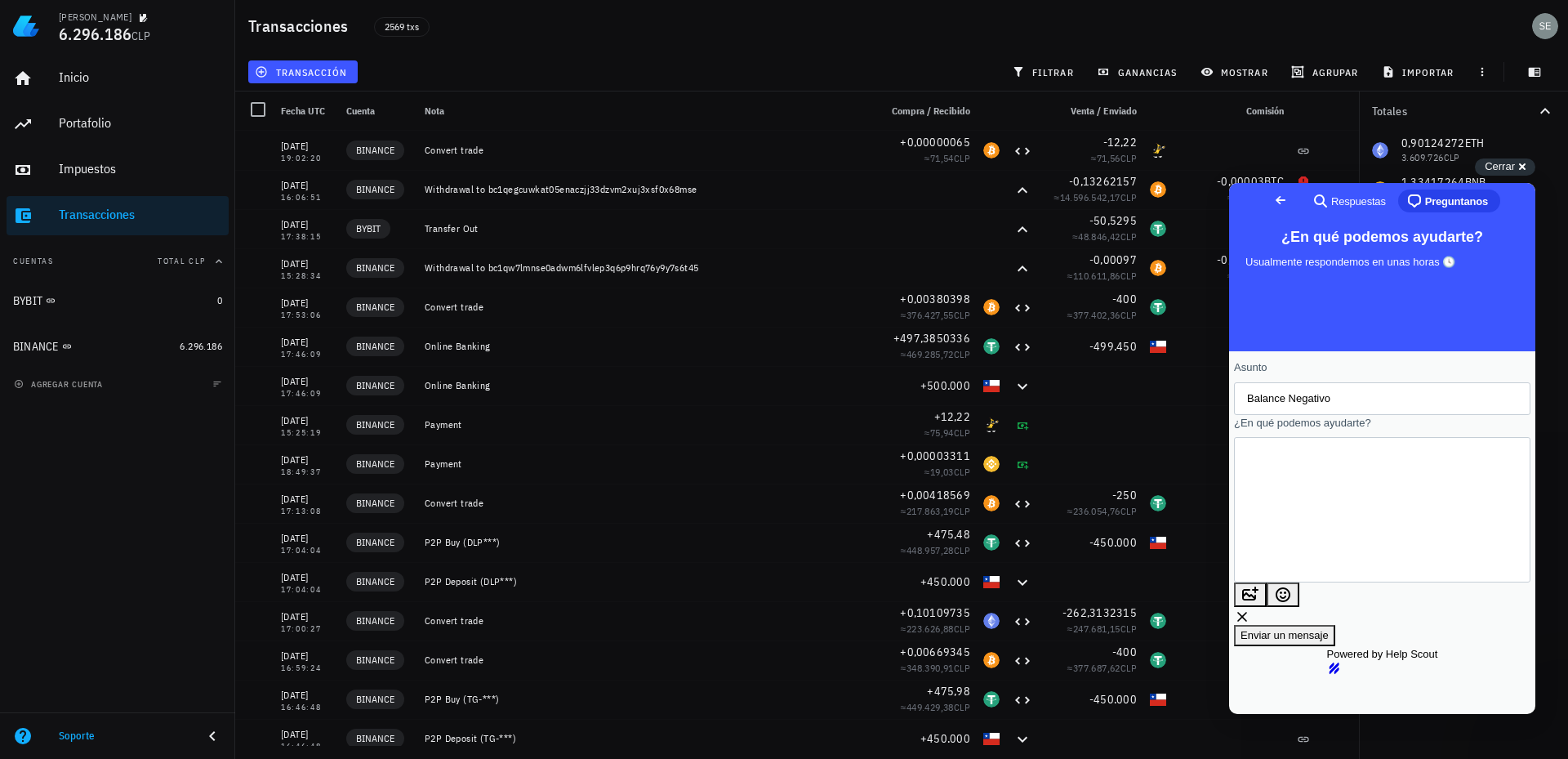
click at [1281, 502] on textarea "Hola, retiré toda mi cripto (Bitcoin) de Binance a mi billetera Ledger. Y ahora…" at bounding box center [1264, 510] width 34 height 91
click at [1280, 502] on textarea "Hola, retiré toda mi cripto (Bitcoin) de Binance a mi billetera Ledger. Y ahora…" at bounding box center [1264, 510] width 33 height 105
type textarea "Hola, retiré toda mi cripto (Bitcoin) de Binance a mi billetera Ledger. Y ahora…"
click at [1360, 393] on input "Balance Negativo" at bounding box center [1382, 398] width 270 height 29
type input "Balance Negativo en la Transacción."
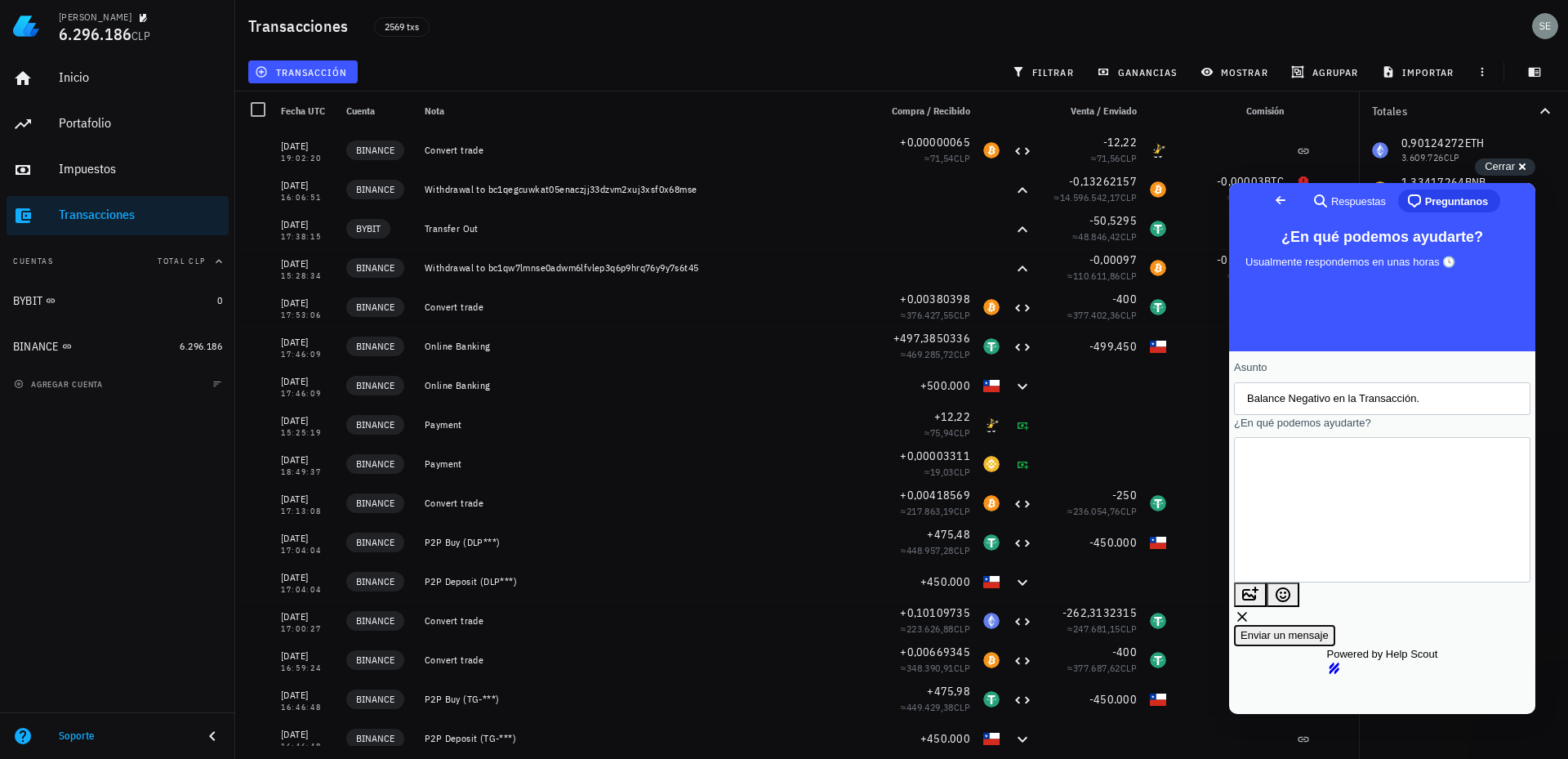
click at [1329, 629] on span "Enviar un mensaje" at bounding box center [1284, 635] width 88 height 13
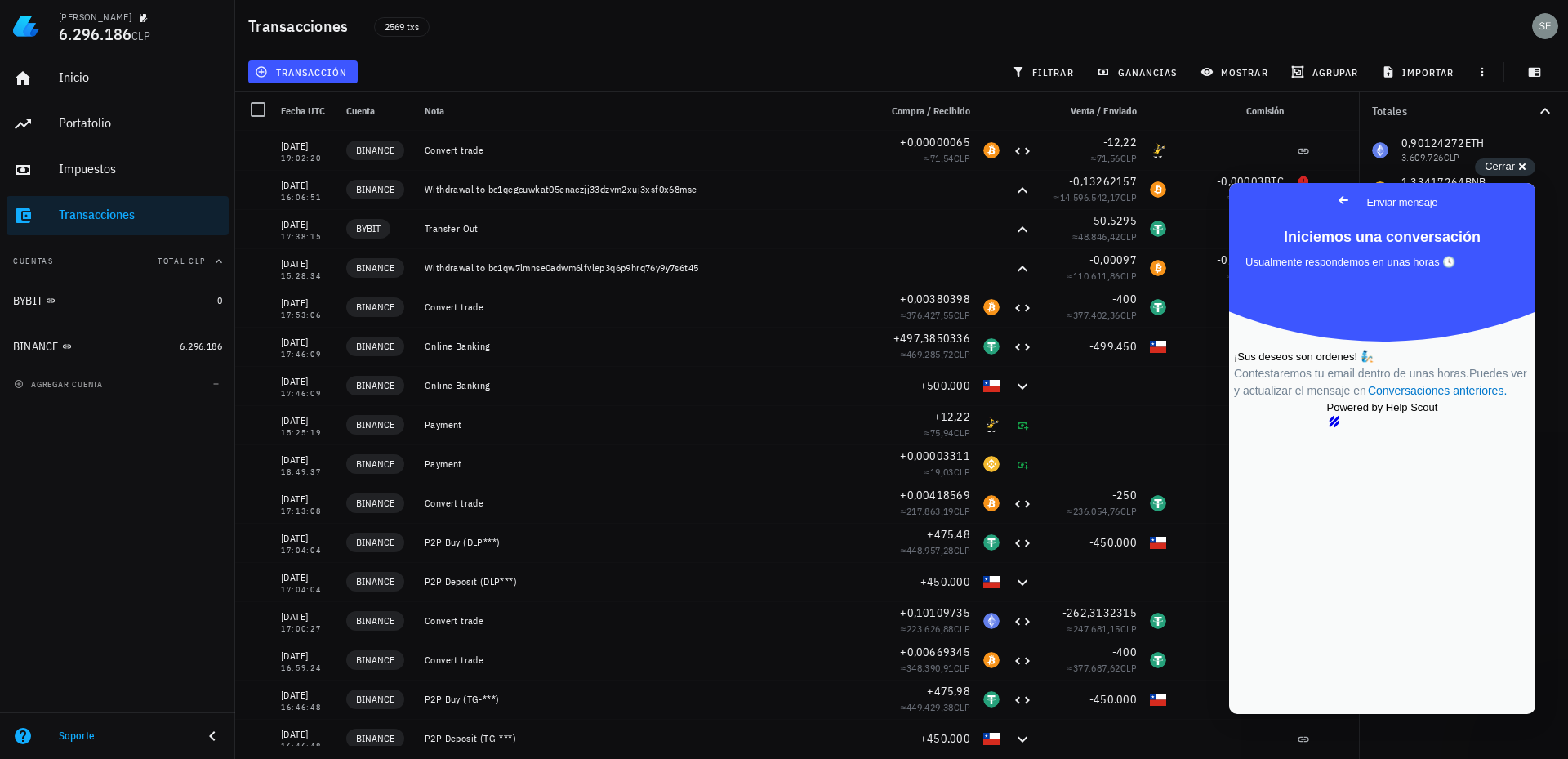
click at [1333, 199] on span "Go back" at bounding box center [1343, 200] width 19 height 19
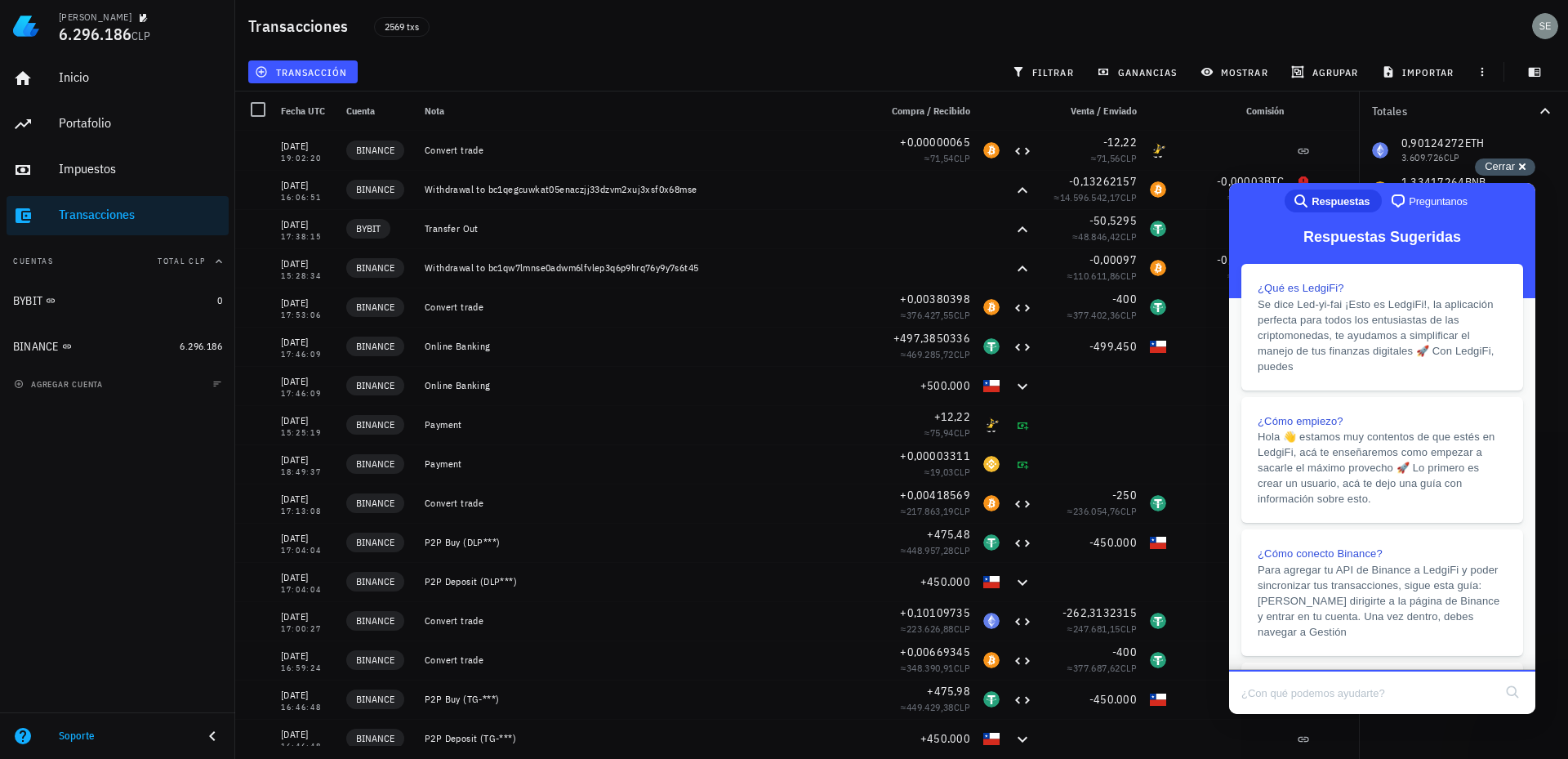
click at [1506, 164] on span "Cerrar" at bounding box center [1499, 166] width 30 height 13
